Goal: Navigation & Orientation: Find specific page/section

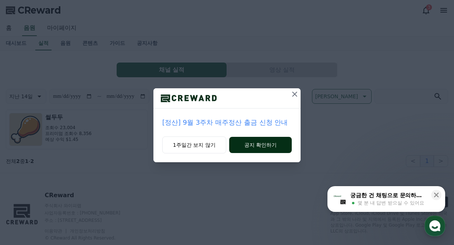
click at [246, 146] on button "공지 확인하기" at bounding box center [260, 145] width 63 height 16
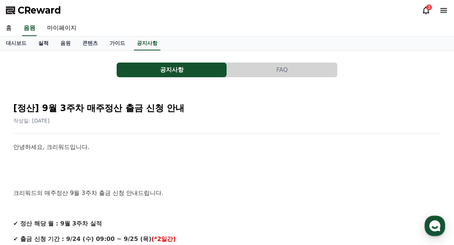
click at [47, 42] on link "실적" at bounding box center [43, 43] width 22 height 14
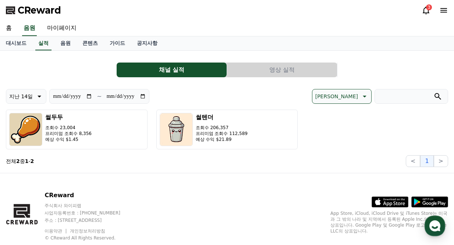
click at [427, 10] on icon at bounding box center [426, 10] width 9 height 9
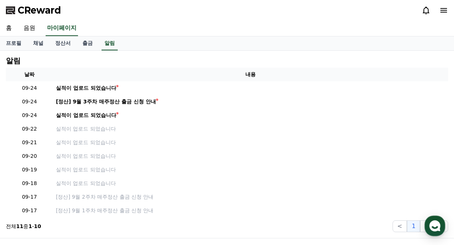
click at [444, 11] on icon at bounding box center [443, 10] width 9 height 9
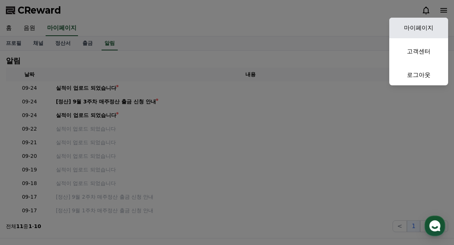
click at [426, 29] on link "마이페이지" at bounding box center [418, 28] width 59 height 21
select select "**********"
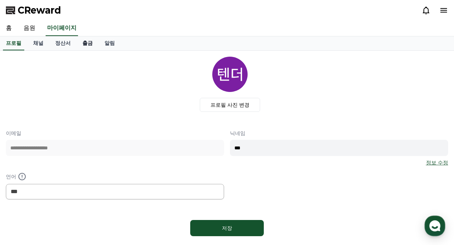
click at [91, 43] on link "출금" at bounding box center [88, 43] width 22 height 14
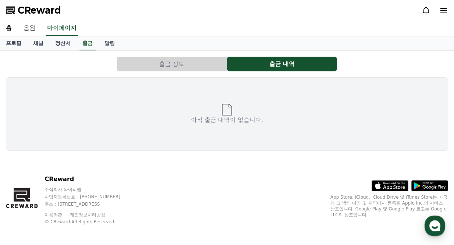
click at [189, 67] on button "출금 정보" at bounding box center [172, 64] width 110 height 15
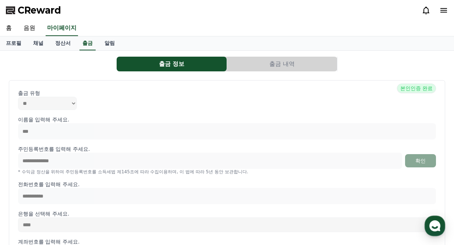
click at [261, 65] on button "출금 내역" at bounding box center [282, 64] width 110 height 15
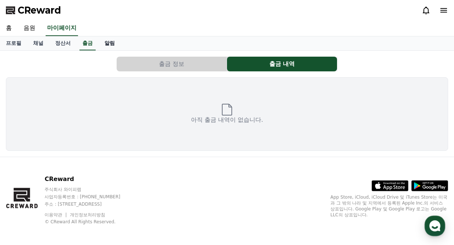
click at [113, 46] on link "알림" at bounding box center [110, 43] width 22 height 14
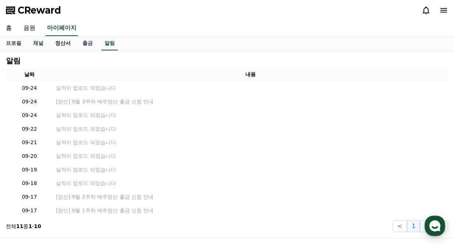
click at [64, 42] on link "정산서" at bounding box center [62, 43] width 27 height 14
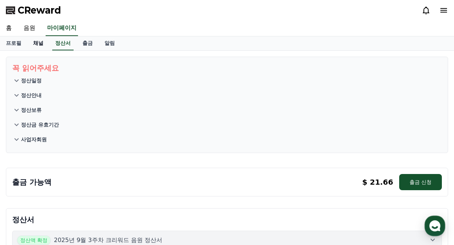
click at [40, 43] on link "채널" at bounding box center [38, 43] width 22 height 14
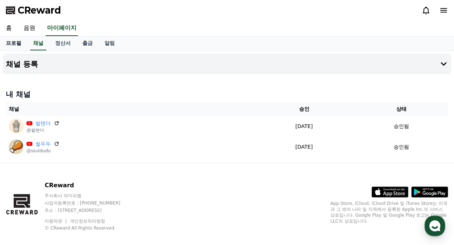
click at [13, 44] on link "프로필" at bounding box center [13, 43] width 27 height 14
select select "**********"
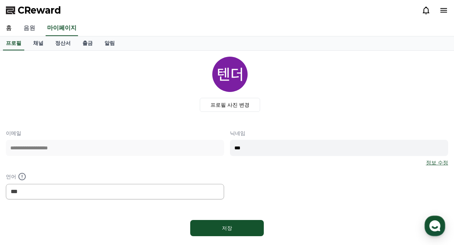
click at [31, 25] on link "음원" at bounding box center [30, 28] width 24 height 15
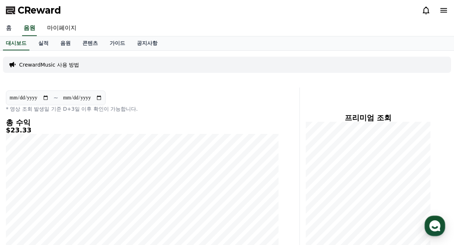
click at [16, 29] on link "홈" at bounding box center [9, 28] width 18 height 15
